Goal: Information Seeking & Learning: Learn about a topic

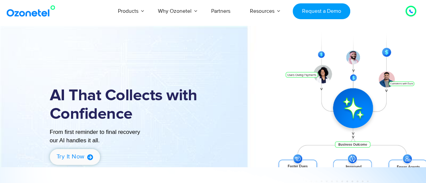
click at [88, 156] on icon at bounding box center [90, 157] width 6 height 6
click at [70, 159] on span "Try it now" at bounding box center [71, 156] width 28 height 7
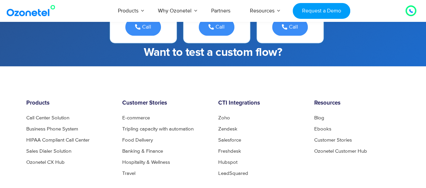
scroll to position [1685, 0]
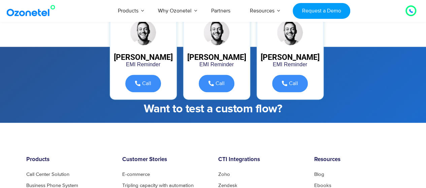
drag, startPoint x: 150, startPoint y: 96, endPoint x: 300, endPoint y: 96, distance: 150.3
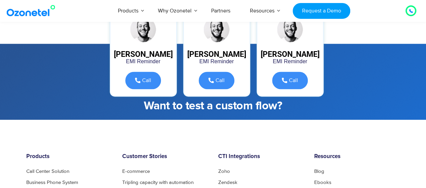
scroll to position [1718, 0]
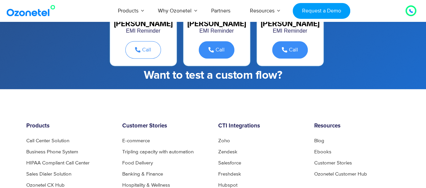
click at [142, 53] on span "Call" at bounding box center [146, 49] width 9 height 5
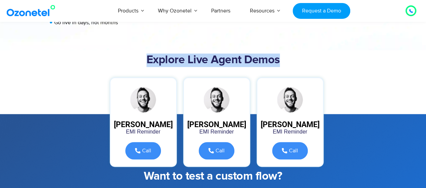
scroll to position [1752, 0]
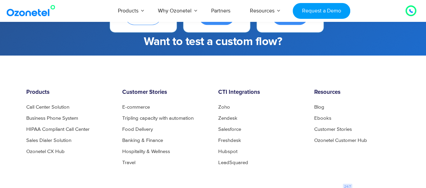
click at [146, 19] on span "Call" at bounding box center [146, 15] width 9 height 5
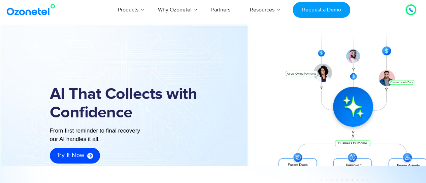
scroll to position [0, 0]
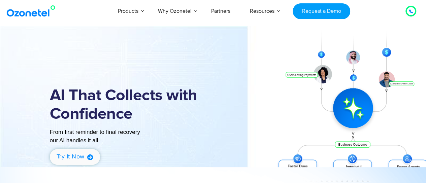
click at [79, 155] on span "Try it now" at bounding box center [71, 156] width 28 height 7
click at [91, 158] on icon at bounding box center [90, 157] width 6 height 6
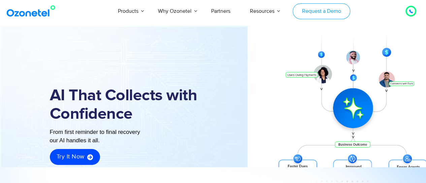
click at [332, 11] on link "Request a Demo" at bounding box center [322, 11] width 58 height 16
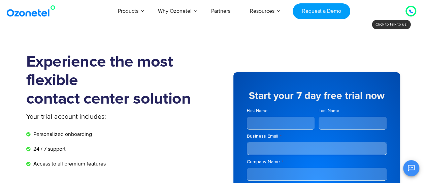
click at [411, 13] on icon at bounding box center [411, 11] width 4 height 4
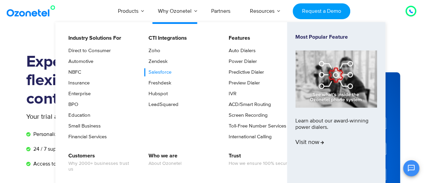
click at [160, 72] on link "Salesforce" at bounding box center [158, 72] width 28 height 8
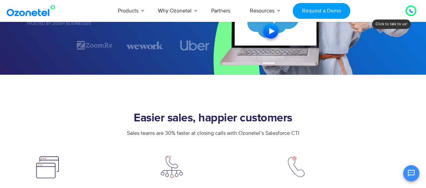
scroll to position [236, 0]
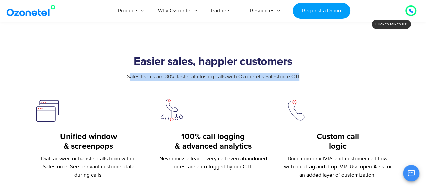
drag, startPoint x: 129, startPoint y: 74, endPoint x: 304, endPoint y: 74, distance: 174.9
click at [304, 74] on div "Sales teams are 30% faster at closing calls with Ozonetel’s Salesforce CTI" at bounding box center [213, 77] width 374 height 8
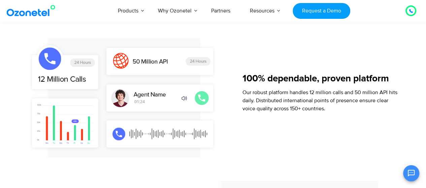
scroll to position [472, 0]
